Goal: Information Seeking & Learning: Find specific fact

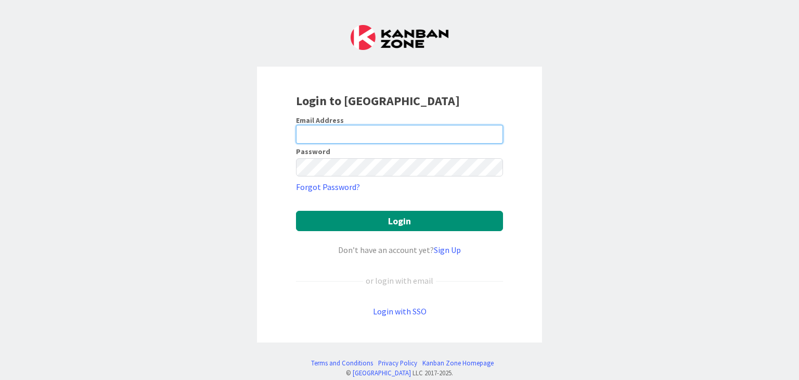
type input "[PERSON_NAME][EMAIL_ADDRESS][DOMAIN_NAME]"
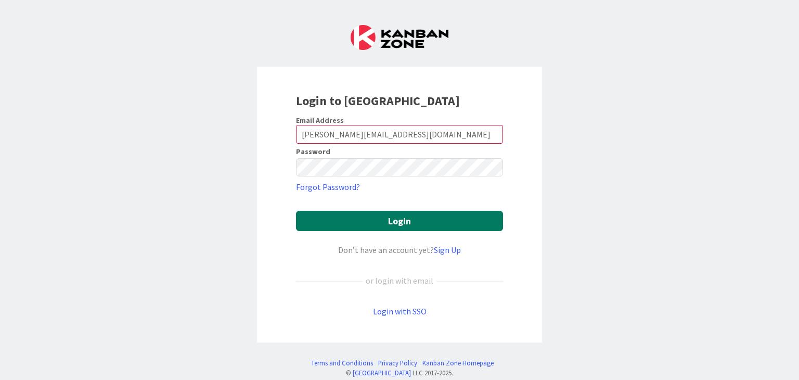
click at [377, 222] on button "Login" at bounding box center [399, 221] width 207 height 20
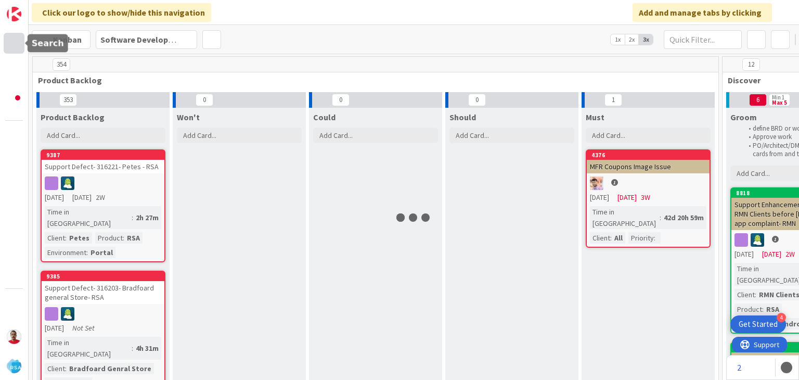
click at [18, 40] on div at bounding box center [14, 43] width 21 height 21
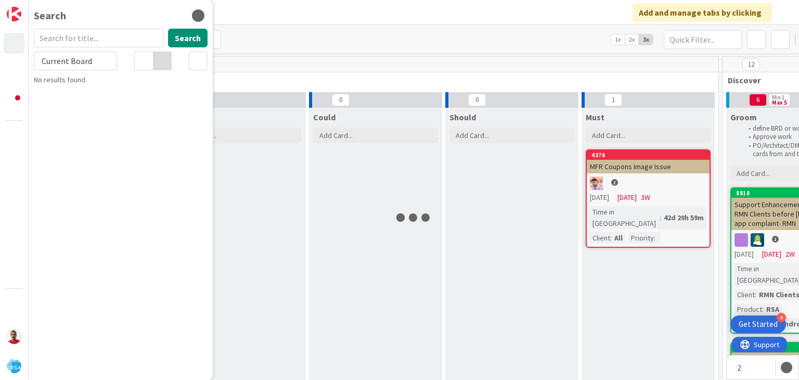
click at [73, 38] on input "text" at bounding box center [99, 38] width 130 height 19
type input "9335"
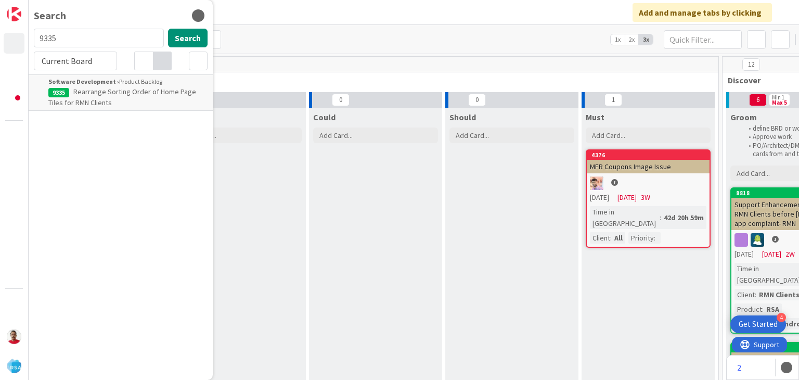
click at [102, 94] on span "Rearrange Sorting Order of Home Page Tiles for RMN Clients" at bounding box center [122, 97] width 148 height 20
